Goal: Task Accomplishment & Management: Manage account settings

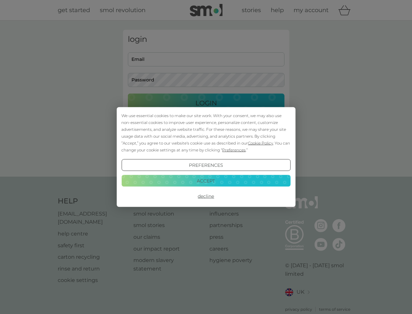
click at [261, 143] on span "Cookie Policy" at bounding box center [260, 142] width 25 height 5
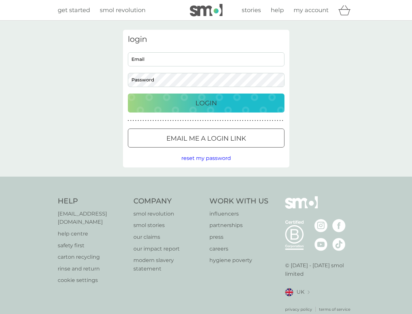
click at [233, 150] on div "login Email Password Login ● ● ● ● ● ● ● ● ● ● ● ● ● ● ● ● ● ● ● ● ● ● ● ● ● ● …" at bounding box center [206, 98] width 167 height 137
click at [206, 165] on div "login Email Password Login ● ● ● ● ● ● ● ● ● ● ● ● ● ● ● ● ● ● ● ● ● ● ● ● ● ● …" at bounding box center [206, 98] width 167 height 137
click at [206, 196] on div "Help [EMAIL_ADDRESS][DOMAIN_NAME] help centre safety first carton recycling rin…" at bounding box center [206, 254] width 297 height 116
click at [206, 180] on div "Help [EMAIL_ADDRESS][DOMAIN_NAME] help centre safety first carton recycling rin…" at bounding box center [206, 253] width 412 height 155
